Goal: Browse casually: Explore the website without a specific task or goal

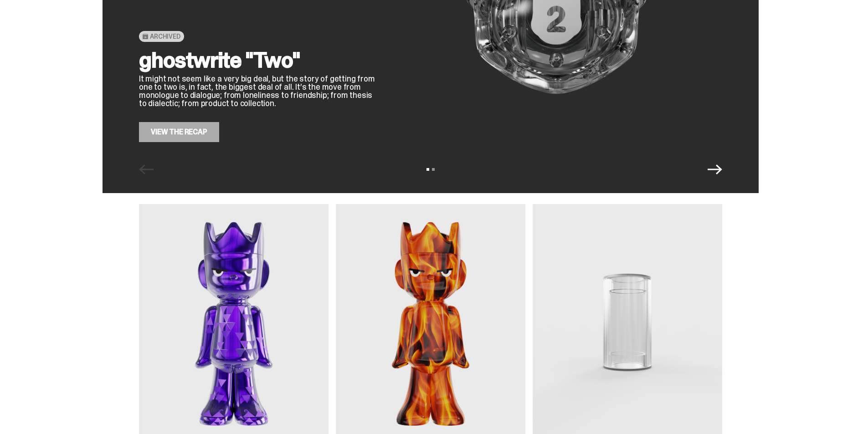
scroll to position [274, 0]
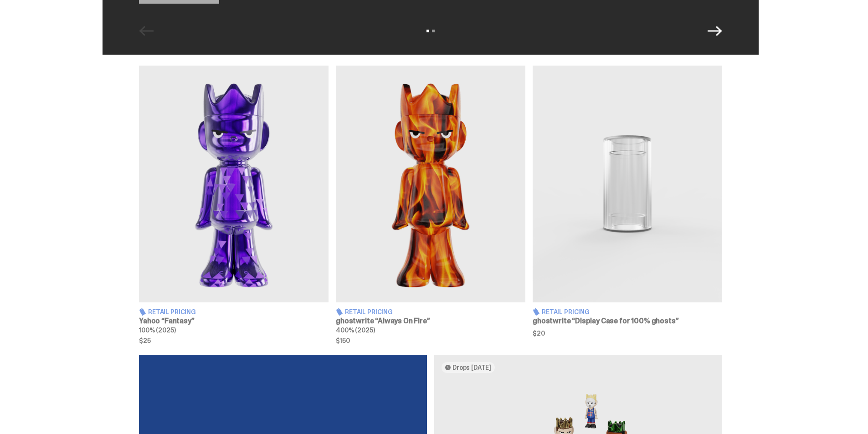
click at [277, 210] on img at bounding box center [234, 184] width 190 height 237
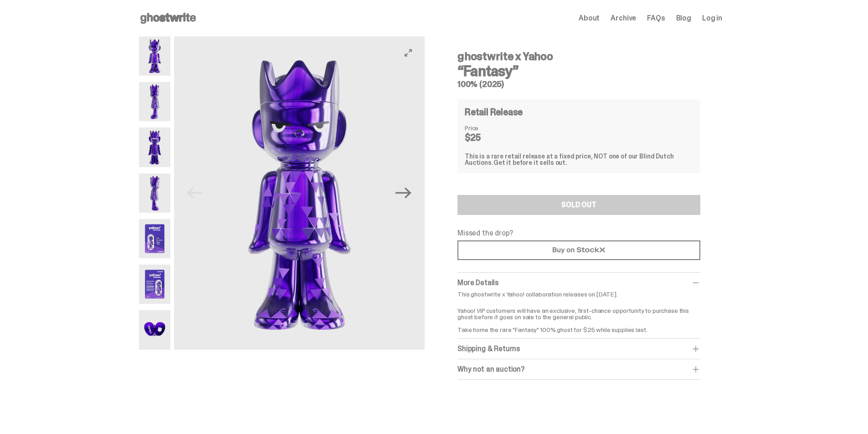
click at [414, 186] on button "Next" at bounding box center [404, 193] width 20 height 20
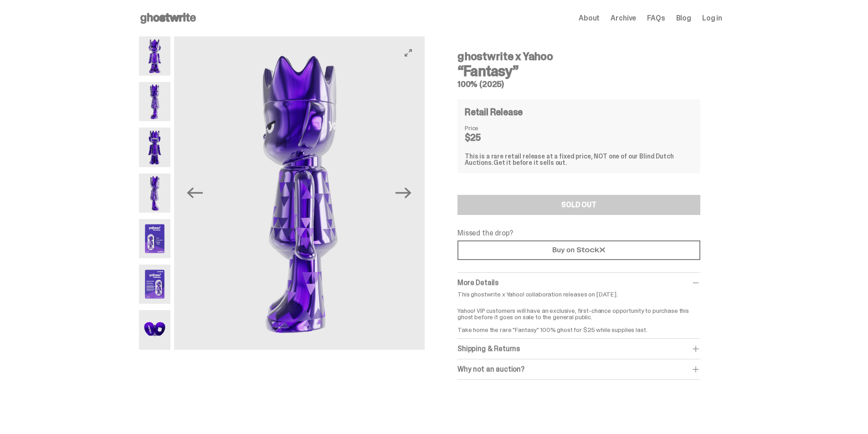
click at [414, 186] on button "Next" at bounding box center [404, 193] width 20 height 20
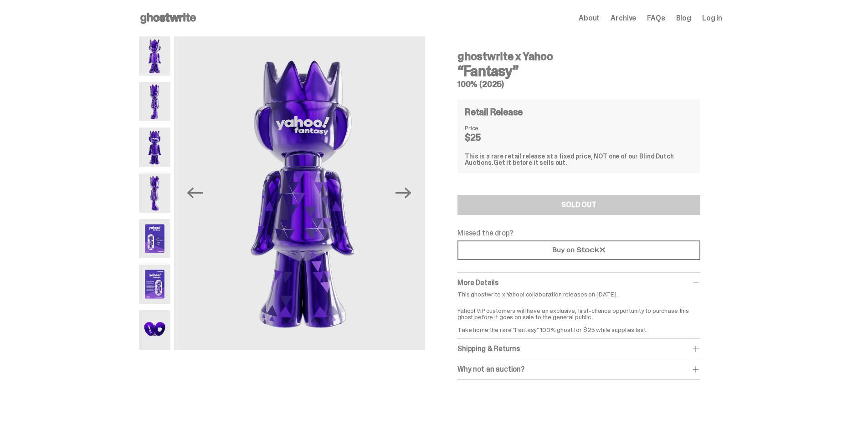
click at [152, 60] on img at bounding box center [154, 55] width 31 height 39
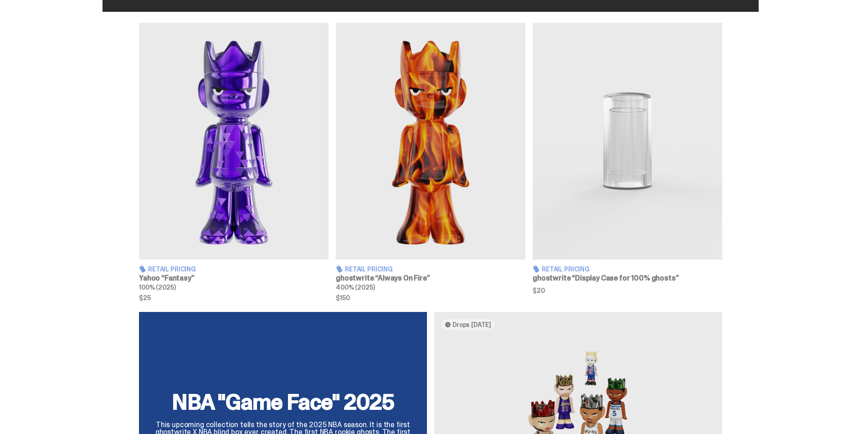
scroll to position [456, 0]
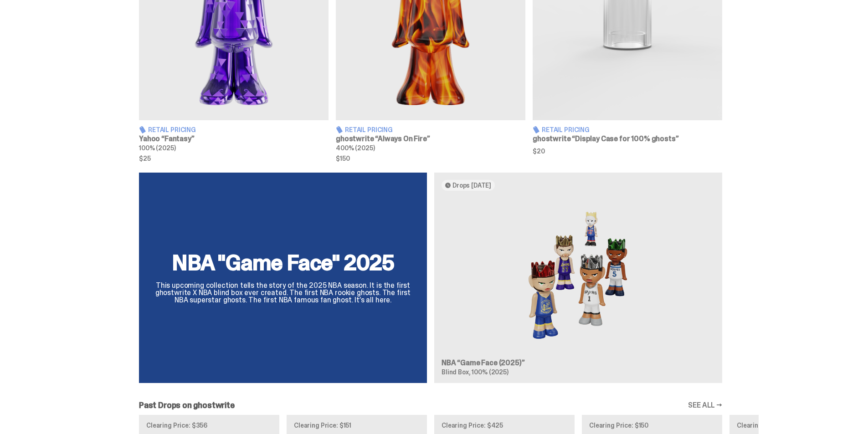
click at [593, 134] on div "Retail Pricing" at bounding box center [628, 130] width 190 height 8
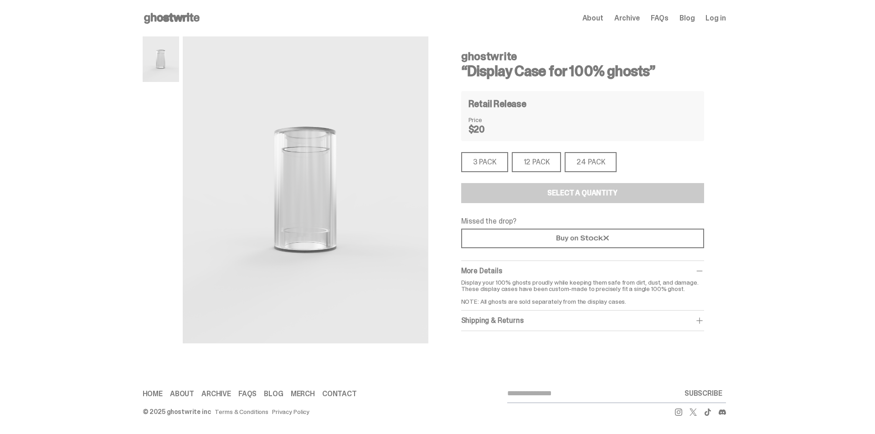
click at [482, 161] on div "3 PACK" at bounding box center [484, 162] width 47 height 20
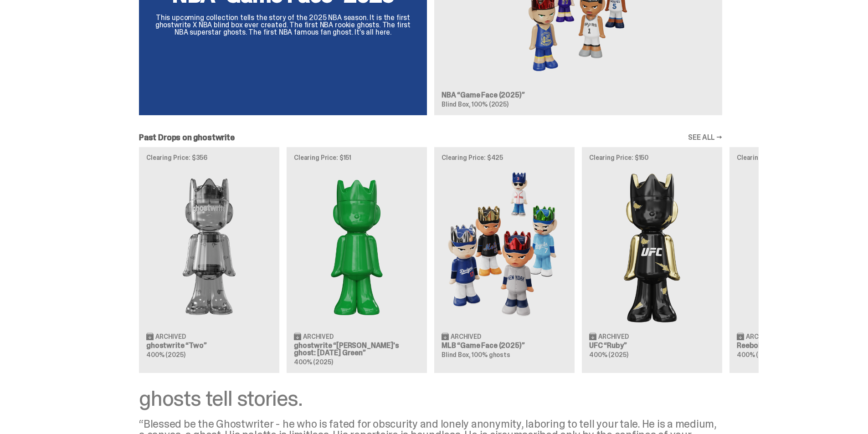
scroll to position [729, 0]
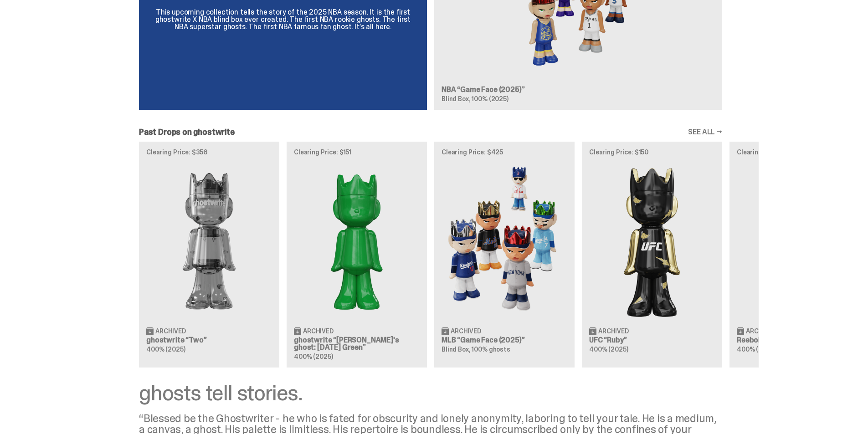
click at [711, 129] on link "SEE ALL →" at bounding box center [705, 132] width 34 height 7
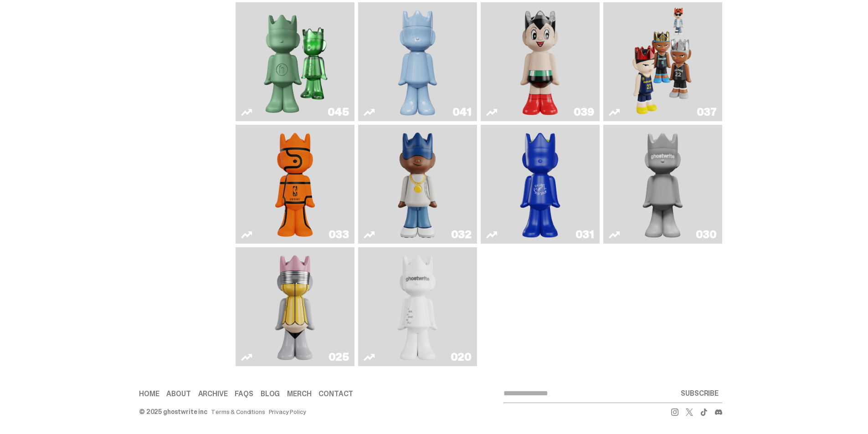
scroll to position [344, 0]
